Goal: Task Accomplishment & Management: Complete application form

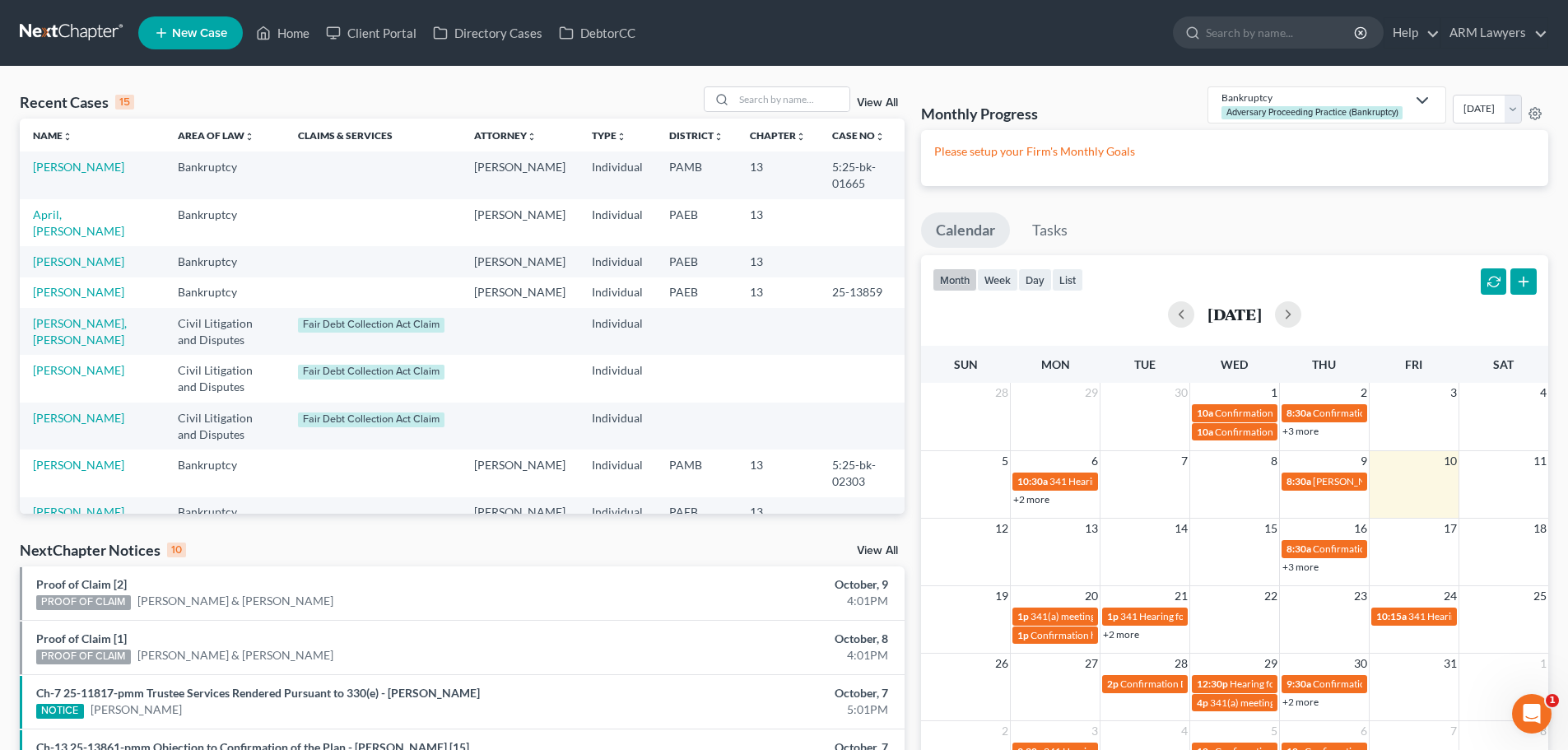
click at [188, 29] on span "New Case" at bounding box center [200, 33] width 55 height 12
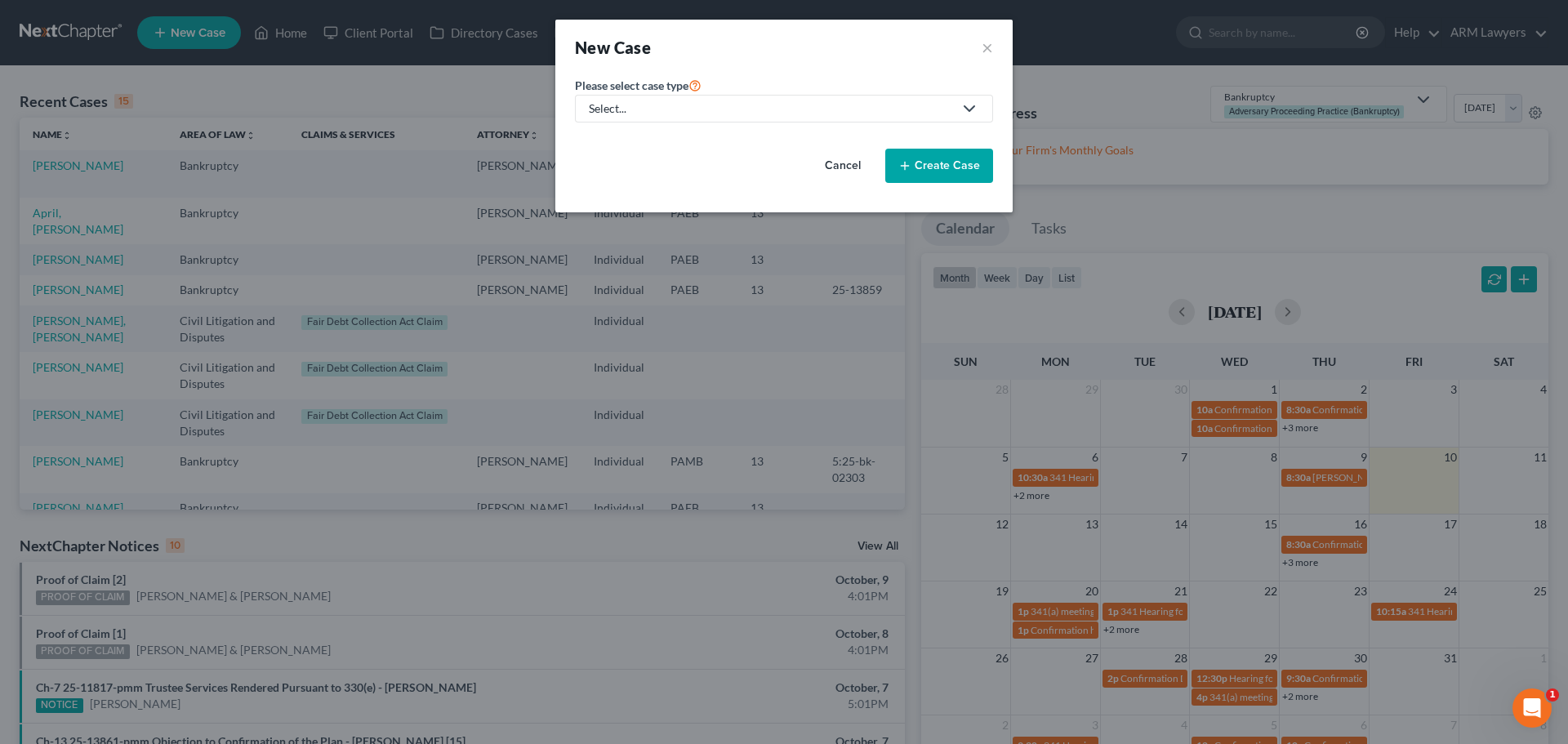
click at [630, 91] on label "Please select case type *" at bounding box center [639, 85] width 127 height 20
click at [633, 114] on div "Select..." at bounding box center [771, 109] width 364 height 16
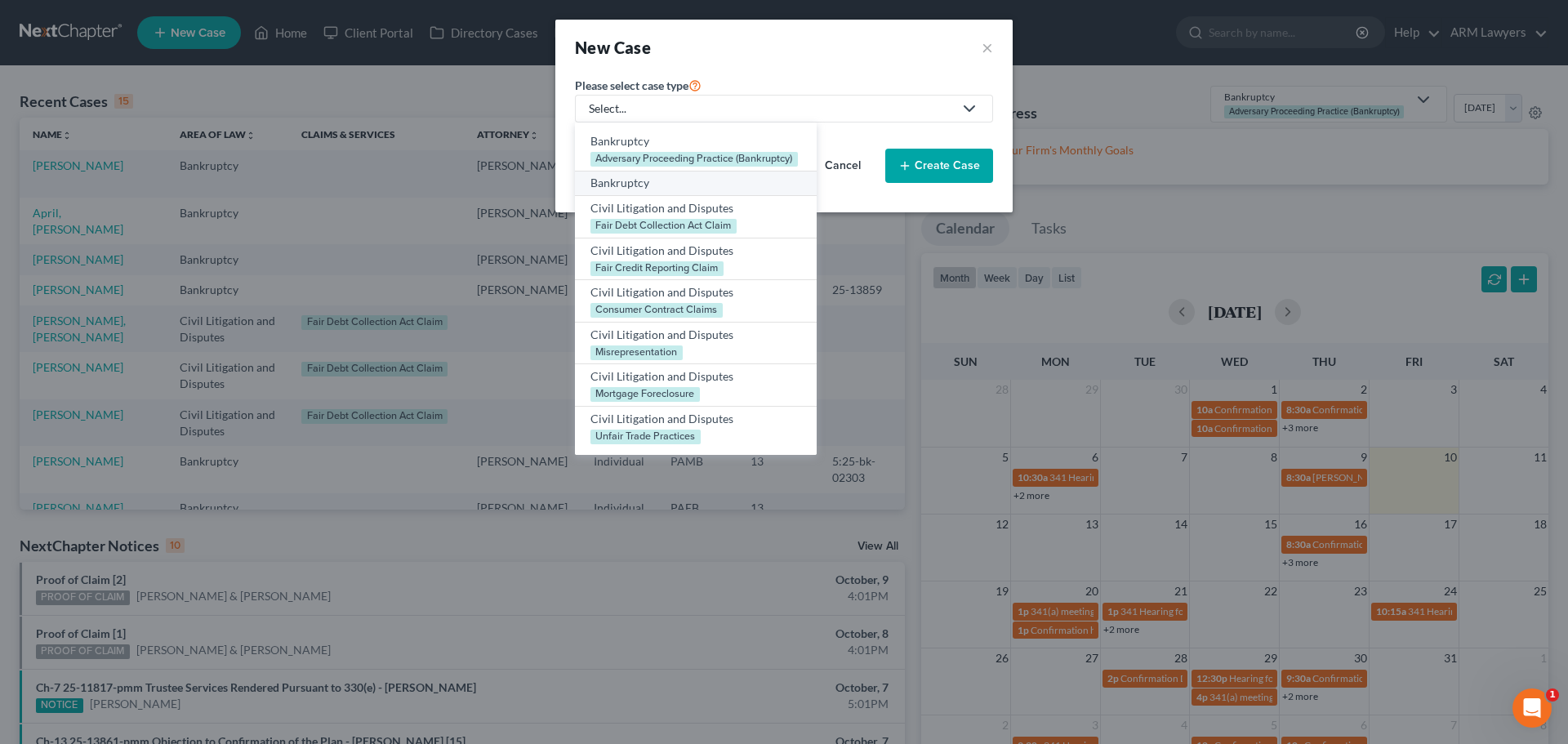
click at [613, 182] on div "Bankruptcy" at bounding box center [696, 183] width 210 height 16
select select "68"
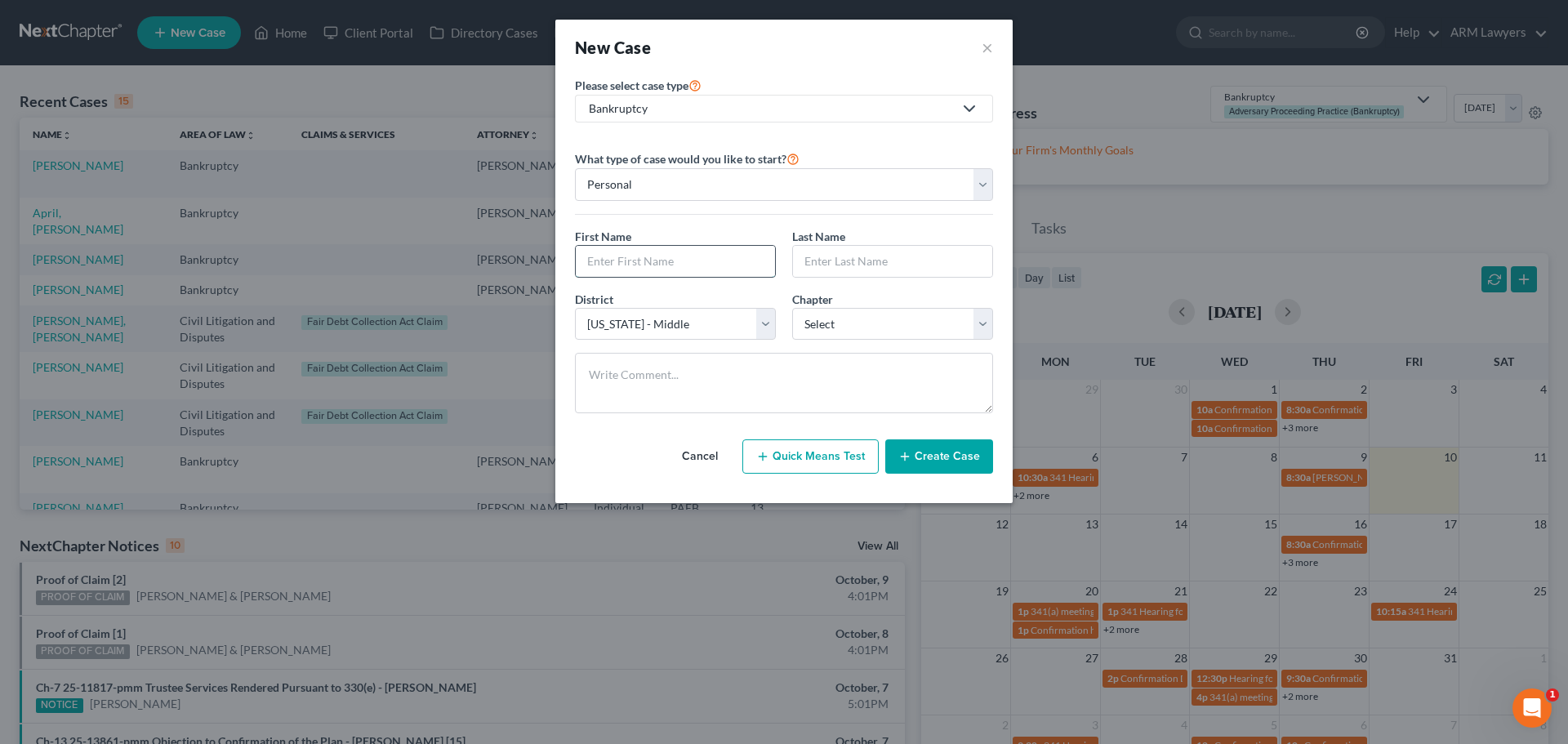
click at [639, 259] on input "text" at bounding box center [676, 261] width 199 height 31
type input "Tamiqua"
type input "Allen"
select select "3"
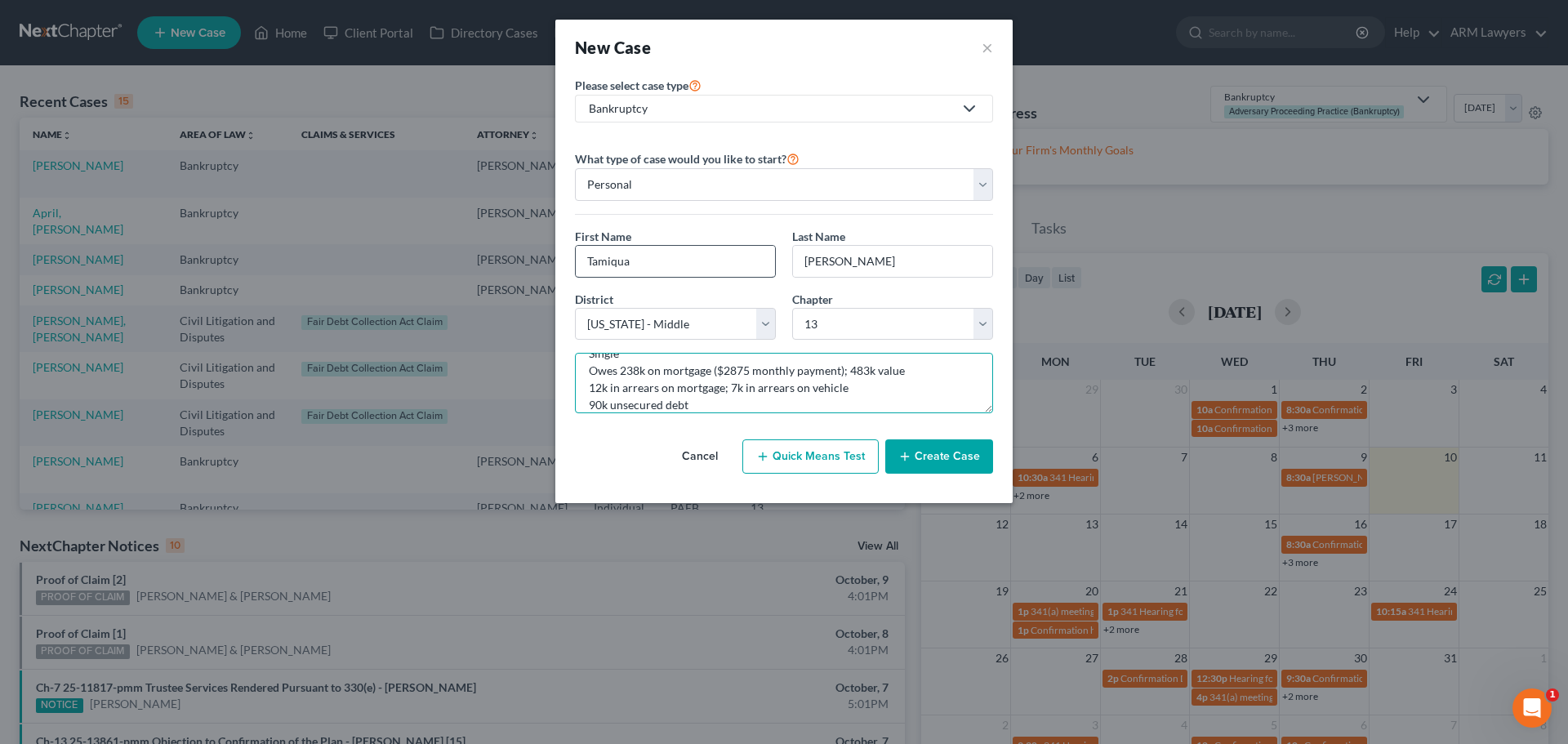
scroll to position [39, 0]
click at [861, 377] on textarea "Single Owes 238k on mortgage ($2875 monthly payment); 483k value 12k in arrears…" at bounding box center [784, 383] width 418 height 61
click at [851, 395] on textarea "Single Owes 238k on mortgage ($2875 monthly payment); 483k value 12k in arrears…" at bounding box center [784, 383] width 418 height 61
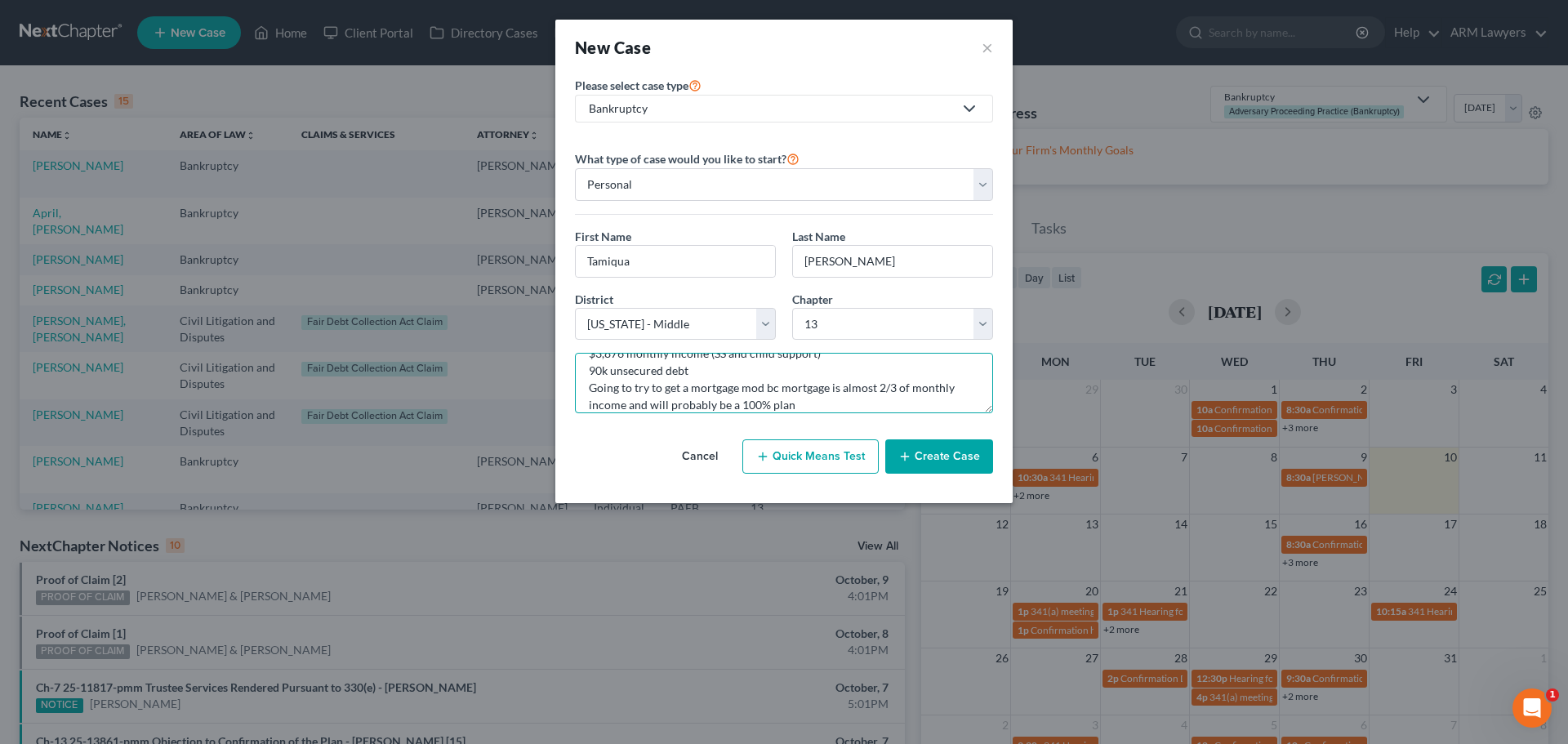
click at [657, 409] on textarea "Single Owes 238k on mortgage ($2875 monthly payment); 483k value 12k in arrears…" at bounding box center [784, 383] width 418 height 61
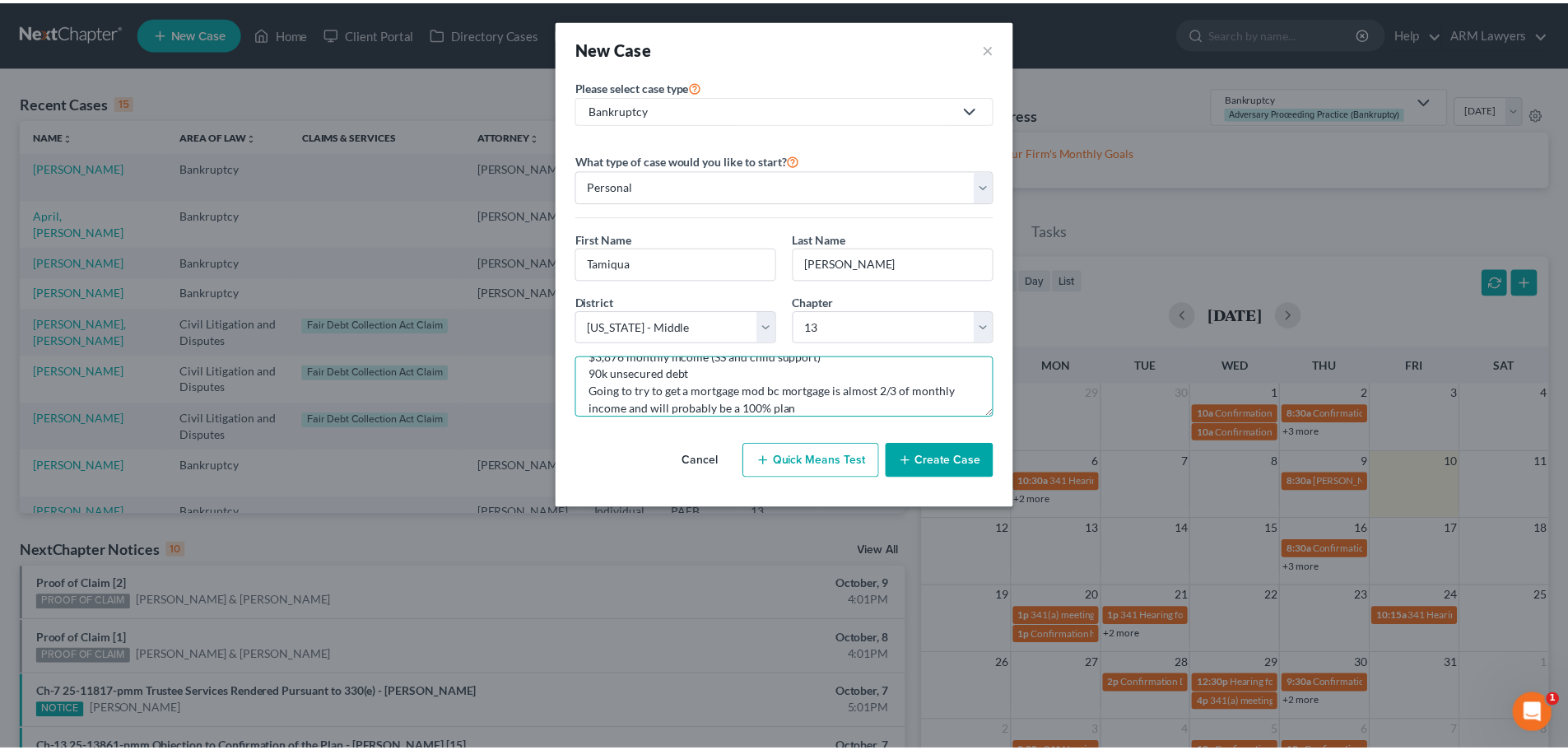
scroll to position [86, 0]
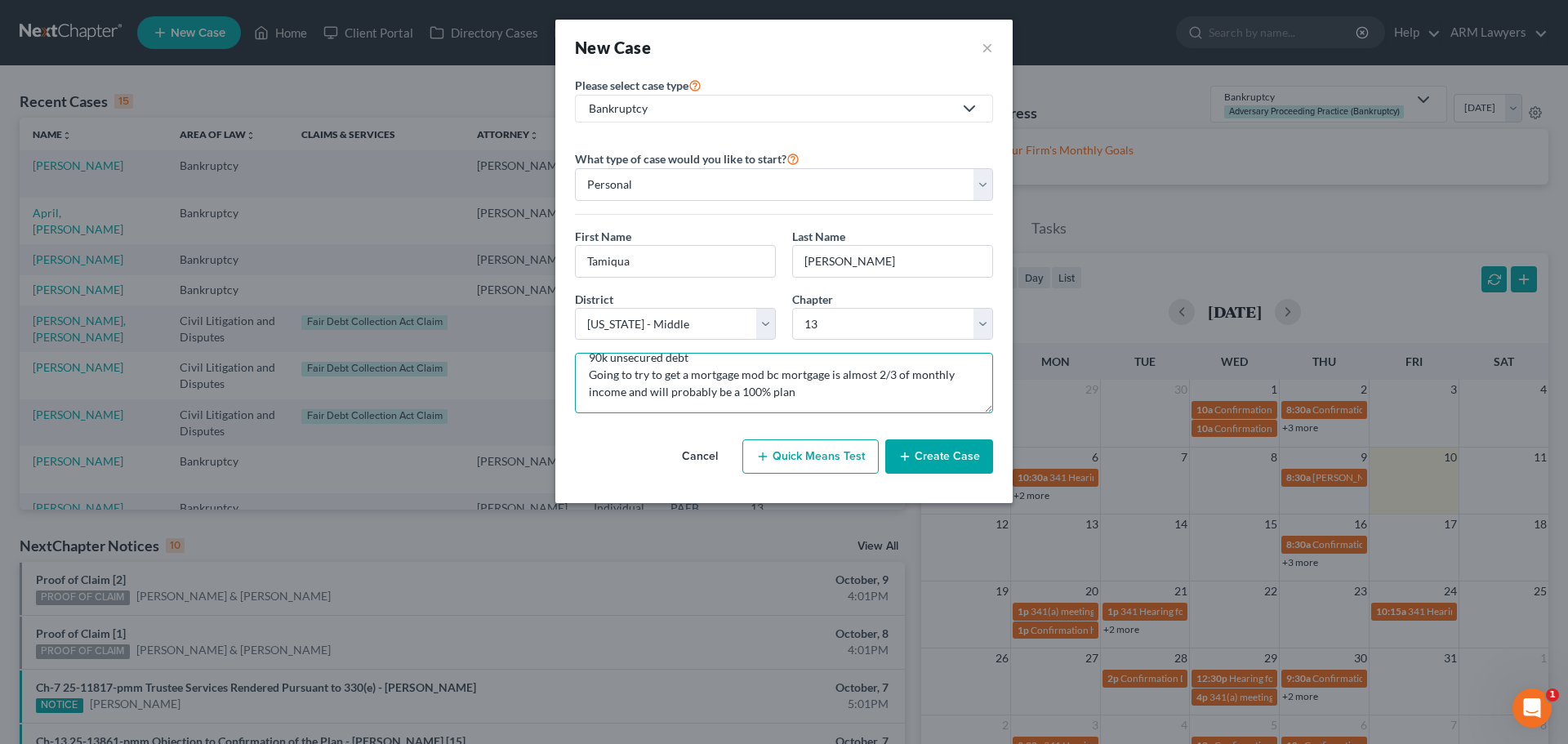
click at [656, 409] on textarea "Single Owes 238k on mortgage ($2875 monthly payment); 483k value 12k in arrears…" at bounding box center [784, 383] width 418 height 61
type textarea "Single Owes 238k on mortgage ($2875 monthly payment); 483k value 12k in arrears…"
click at [944, 451] on button "Create Case" at bounding box center [938, 457] width 108 height 35
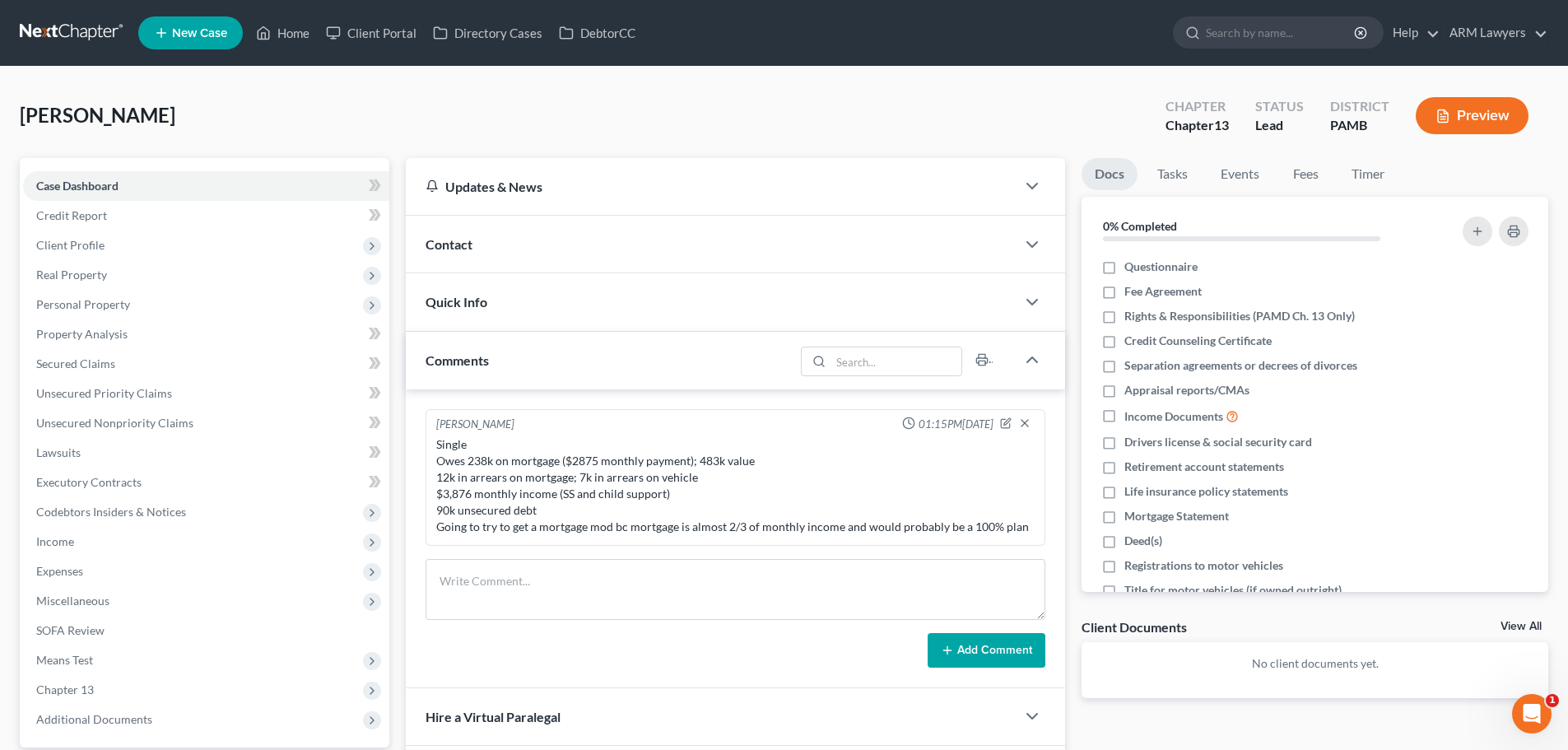
click at [70, 31] on link at bounding box center [72, 33] width 105 height 30
